Goal: Find specific page/section: Find specific page/section

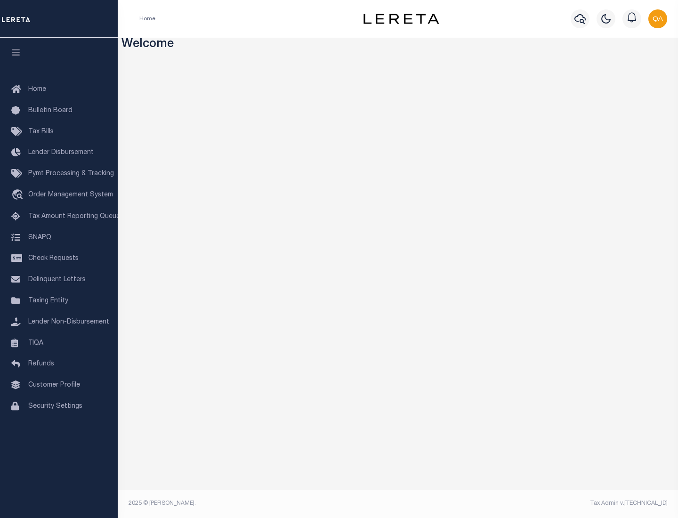
click at [59, 259] on span "Check Requests" at bounding box center [53, 258] width 50 height 7
select select "50"
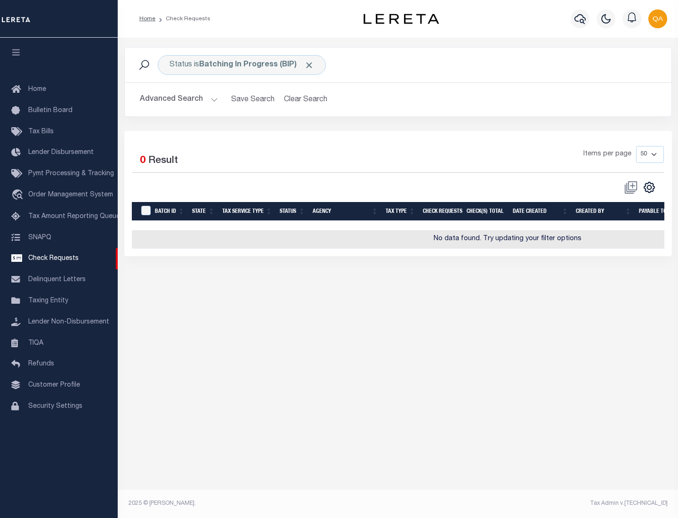
click at [310, 65] on span "Click to Remove" at bounding box center [309, 65] width 10 height 10
